Goal: Task Accomplishment & Management: Manage account settings

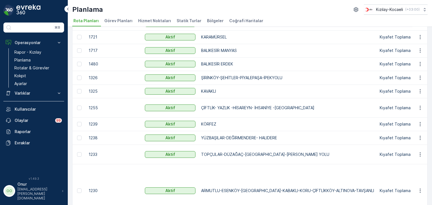
scroll to position [169, 0]
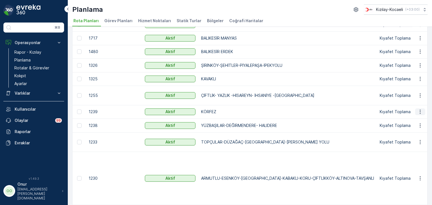
click at [419, 113] on icon "button" at bounding box center [420, 112] width 6 height 6
click at [407, 122] on span "Rota Planını Düzenle" at bounding box center [410, 120] width 39 height 6
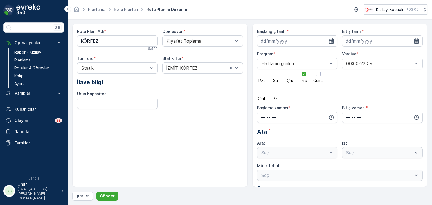
type input "[DATE]"
type input "08:00"
type input "23:59"
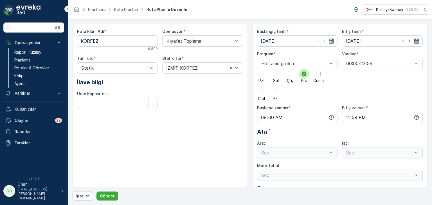
click at [300, 74] on div at bounding box center [304, 74] width 10 height 10
click at [304, 69] on input "Prş" at bounding box center [304, 69] width 0 height 0
click at [291, 75] on div at bounding box center [290, 74] width 5 height 5
click at [290, 69] on input "Çrş" at bounding box center [290, 69] width 0 height 0
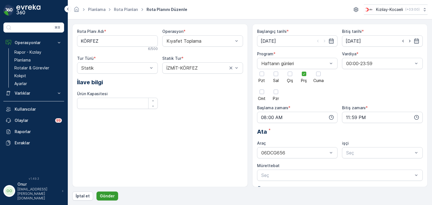
click at [107, 196] on p "Gönder" at bounding box center [107, 197] width 15 height 6
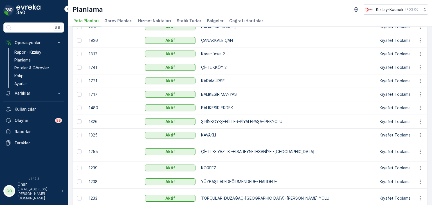
scroll to position [141, 0]
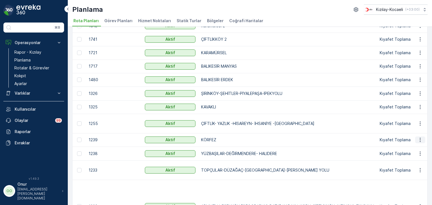
click at [420, 143] on button "button" at bounding box center [420, 140] width 10 height 7
click at [411, 145] on span "Rota Planını Düzenle" at bounding box center [410, 148] width 39 height 6
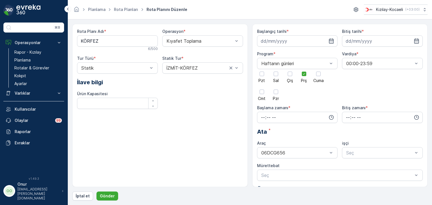
type input "[DATE]"
type input "08:00"
type input "23:59"
click at [301, 76] on div at bounding box center [304, 74] width 10 height 10
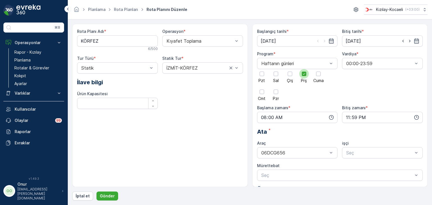
click at [304, 69] on input "Prş" at bounding box center [304, 69] width 0 height 0
click at [292, 76] on div at bounding box center [290, 74] width 10 height 10
click at [290, 69] on input "Çrş" at bounding box center [290, 69] width 0 height 0
click at [103, 195] on p "Gönder" at bounding box center [107, 197] width 15 height 6
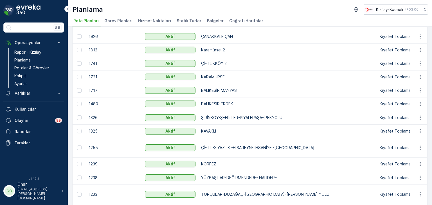
scroll to position [141, 0]
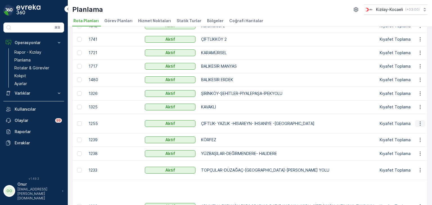
click at [418, 124] on icon "button" at bounding box center [420, 124] width 6 height 6
click at [410, 130] on span "Rota Planını Düzenle" at bounding box center [410, 132] width 39 height 6
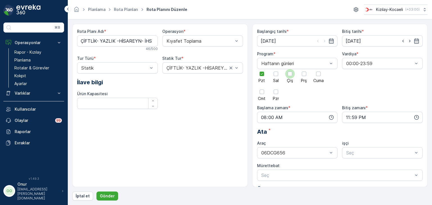
click at [290, 75] on div at bounding box center [290, 74] width 5 height 5
click at [290, 69] on input "Çrş" at bounding box center [290, 69] width 0 height 0
click at [263, 75] on icon at bounding box center [262, 74] width 4 height 4
click at [262, 69] on input "Pzt" at bounding box center [262, 69] width 0 height 0
click at [111, 195] on p "Gönder" at bounding box center [107, 197] width 15 height 6
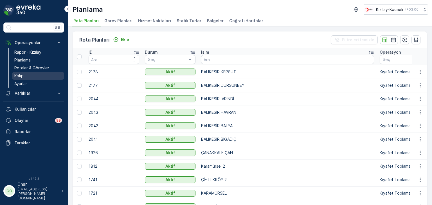
click at [24, 75] on p "Kokpit" at bounding box center [20, 76] width 12 height 6
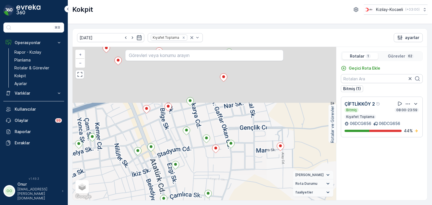
drag, startPoint x: 195, startPoint y: 109, endPoint x: 186, endPoint y: 160, distance: 51.9
click at [186, 160] on div "2 2 2 + − Uydu Yol haritası Arazi Karışık Leaflet Klavye kısayolları Harita Ver…" at bounding box center [205, 124] width 264 height 154
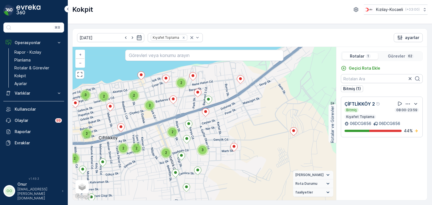
click at [395, 55] on p "Görevler" at bounding box center [396, 56] width 17 height 6
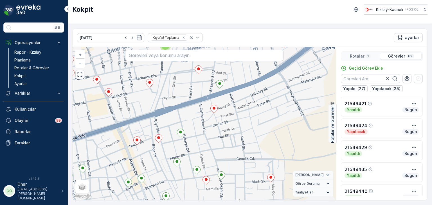
drag, startPoint x: 155, startPoint y: 123, endPoint x: 225, endPoint y: 120, distance: 69.5
click at [225, 120] on div "2 2 2 + − Uydu Yol haritası Arazi Karışık Leaflet Klavye kısayolları Harita Ver…" at bounding box center [205, 124] width 264 height 154
